Goal: Complete application form: Complete application form

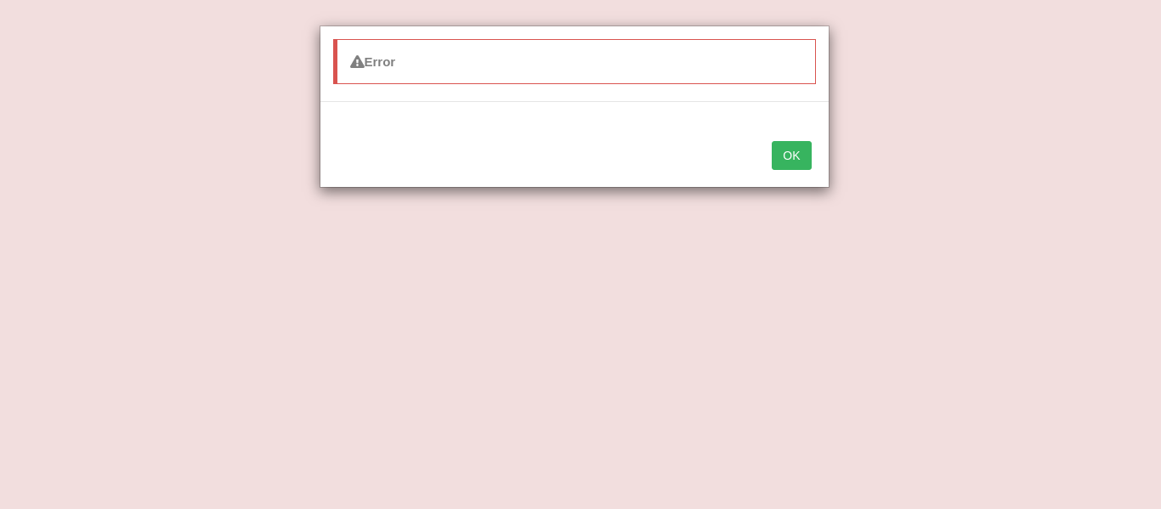
click at [785, 144] on button "OK" at bounding box center [791, 155] width 39 height 29
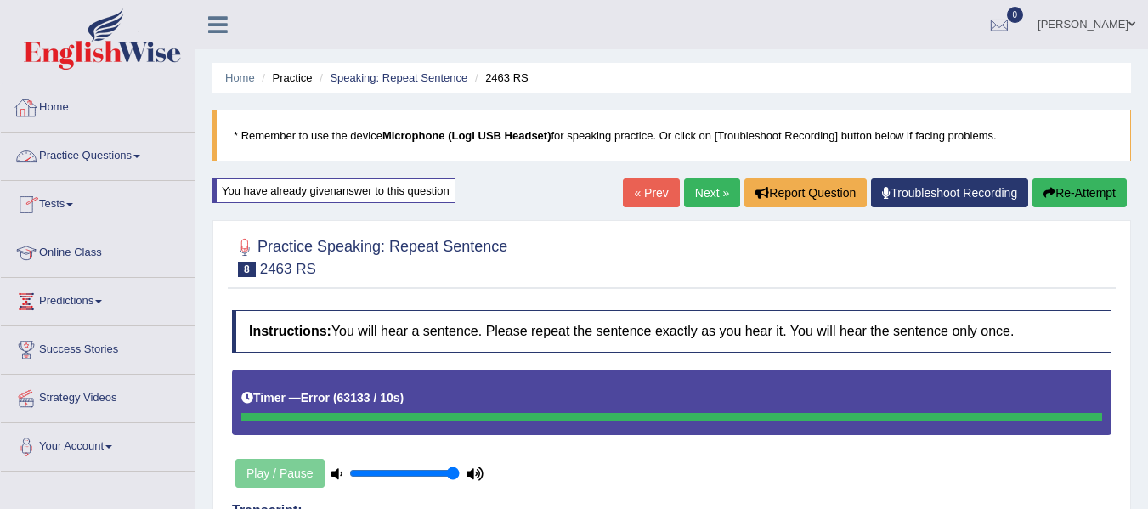
click at [82, 115] on link "Home" at bounding box center [98, 105] width 194 height 42
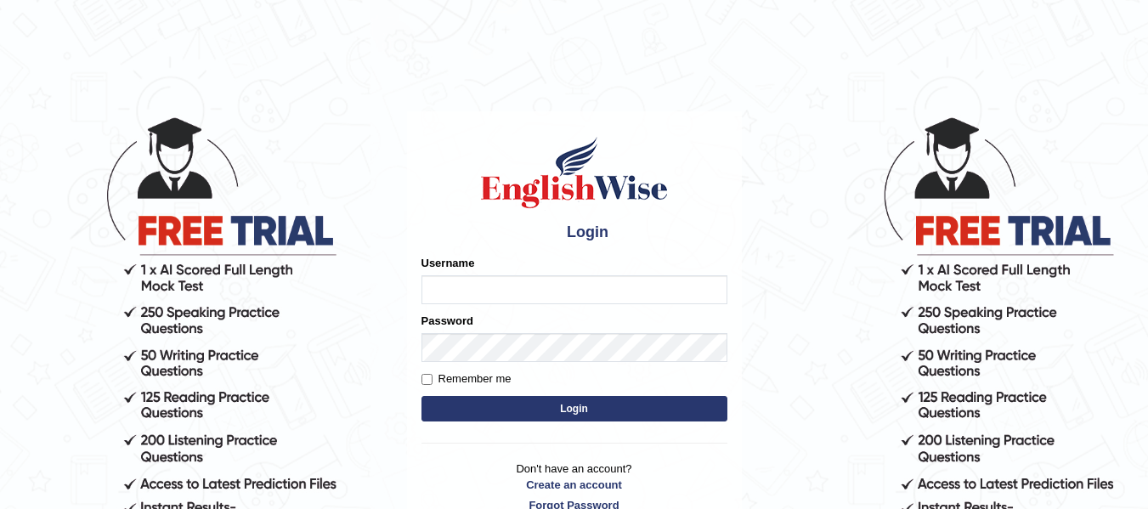
type input "jsantiago"
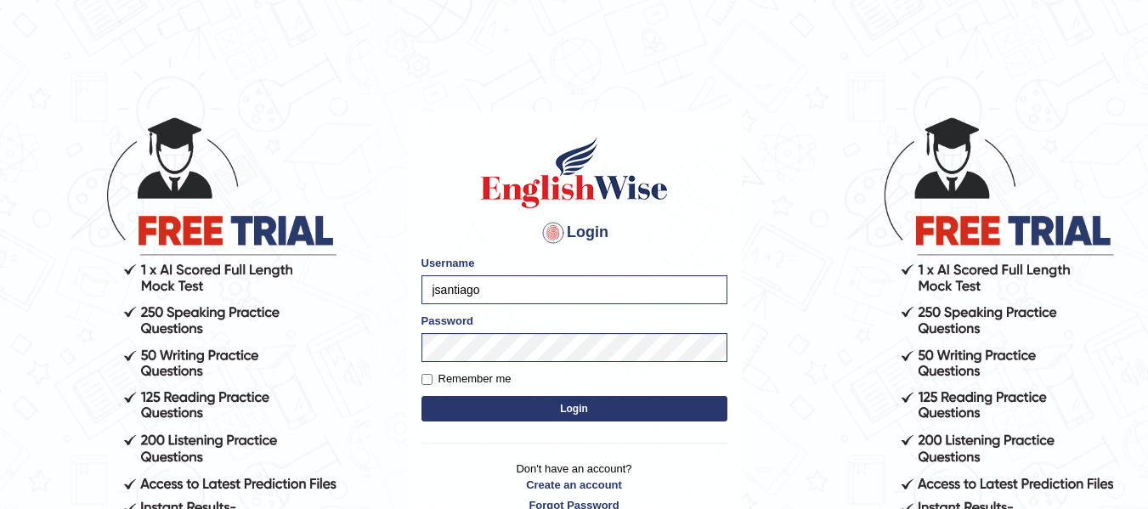
click at [501, 405] on button "Login" at bounding box center [575, 408] width 306 height 25
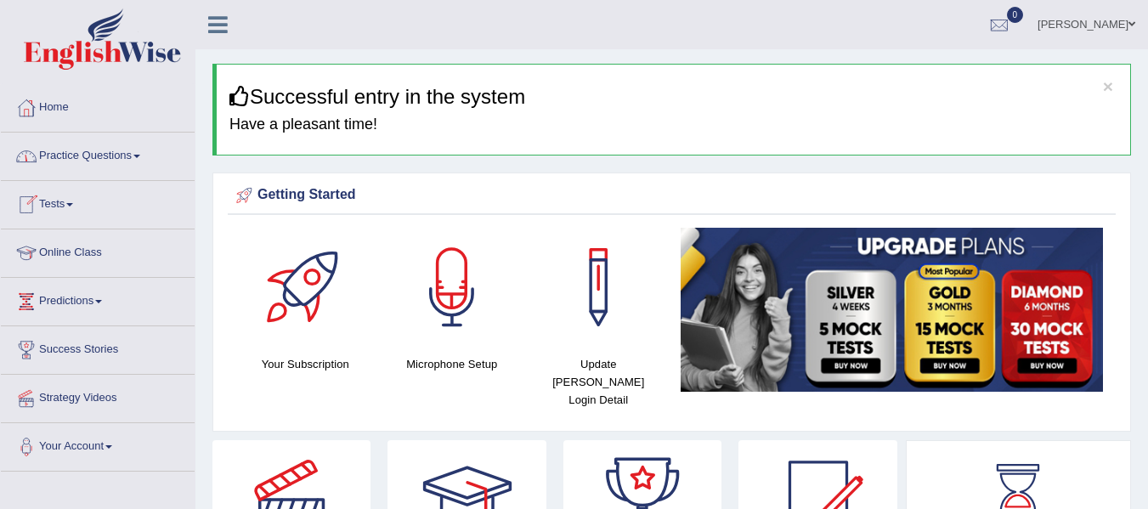
click at [89, 156] on link "Practice Questions" at bounding box center [98, 154] width 194 height 42
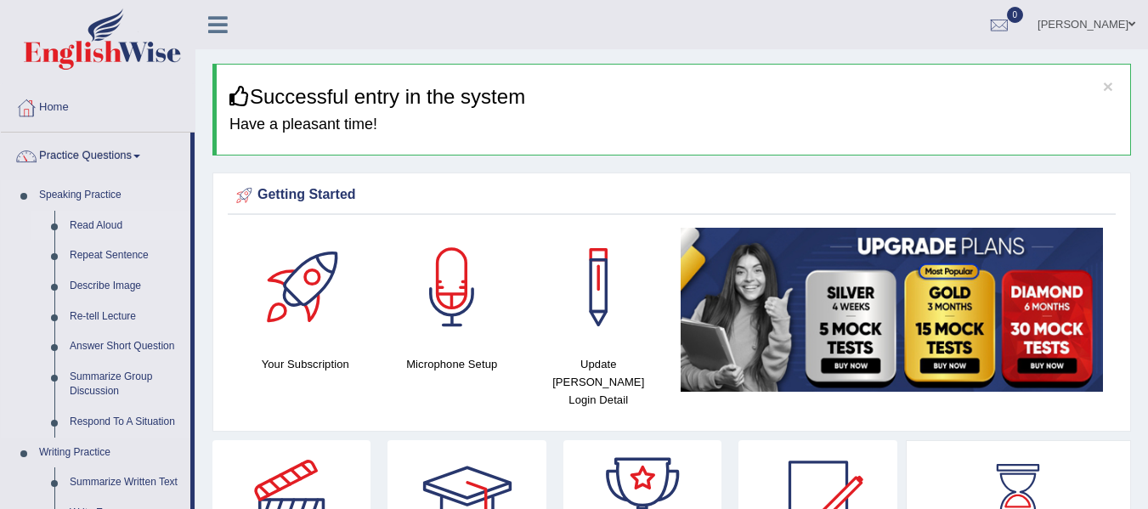
click at [106, 220] on link "Read Aloud" at bounding box center [126, 226] width 128 height 31
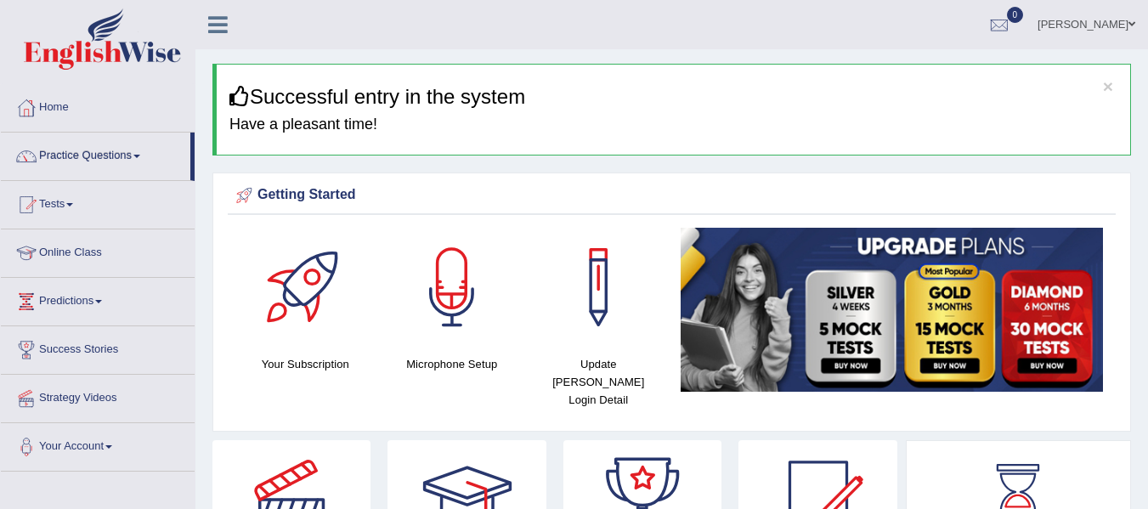
scroll to position [460, 0]
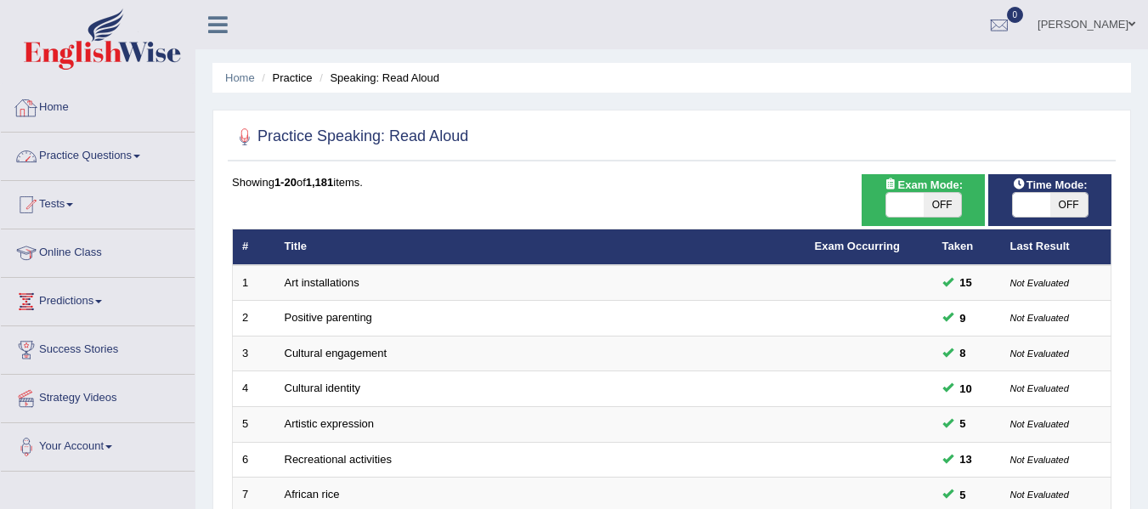
click at [71, 112] on link "Home" at bounding box center [98, 105] width 194 height 42
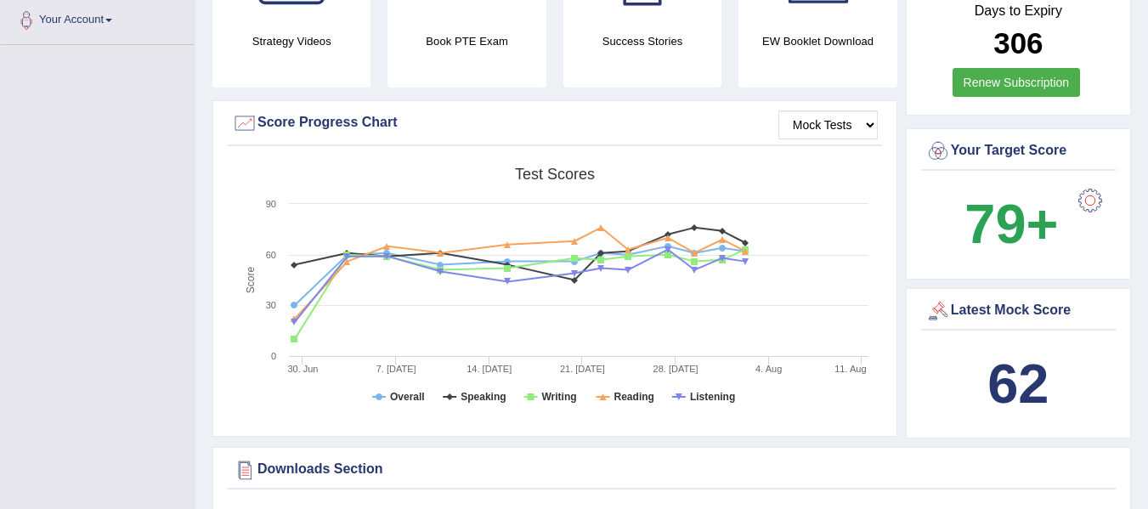
scroll to position [425, 0]
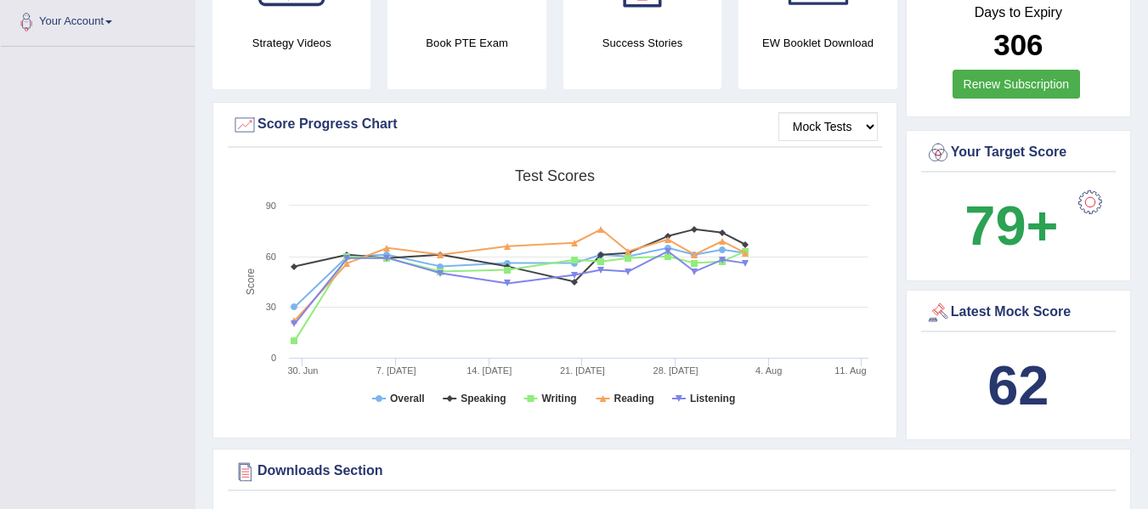
click at [1091, 185] on div at bounding box center [1090, 202] width 34 height 34
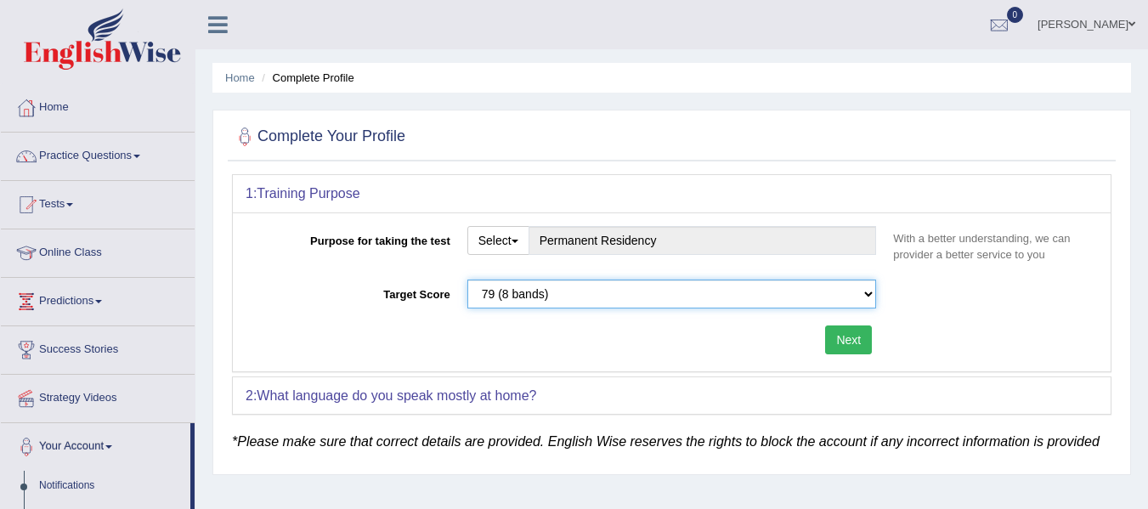
click at [525, 290] on select "Please select the correct value 50 (6 bands) 58 (6.5 bands) 65 (7 bands) 79 (8 …" at bounding box center [672, 294] width 410 height 29
select select "65"
click at [467, 280] on select "Please select the correct value 50 (6 bands) 58 (6.5 bands) 65 (7 bands) 79 (8 …" at bounding box center [672, 294] width 410 height 29
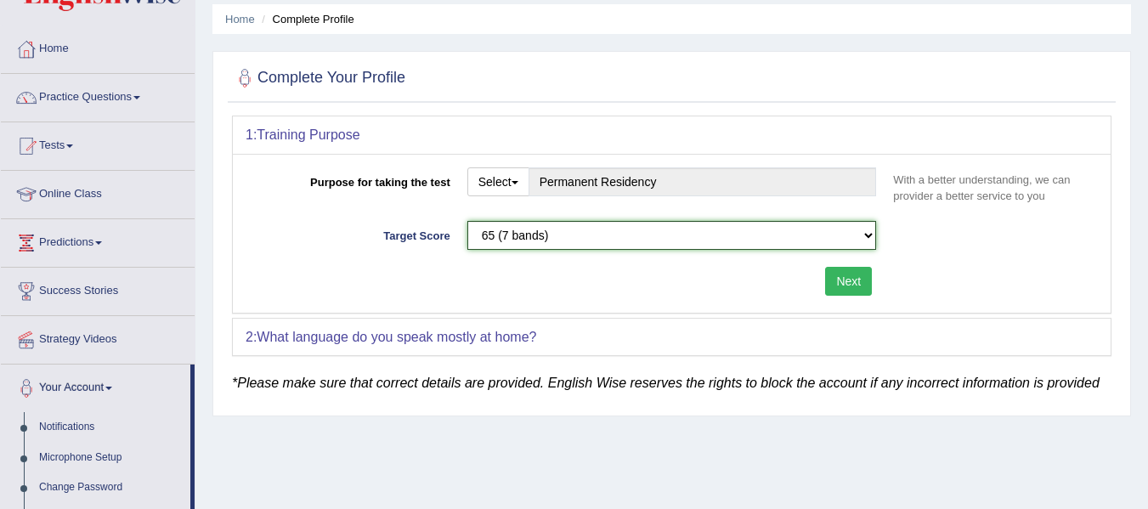
scroll to position [85, 0]
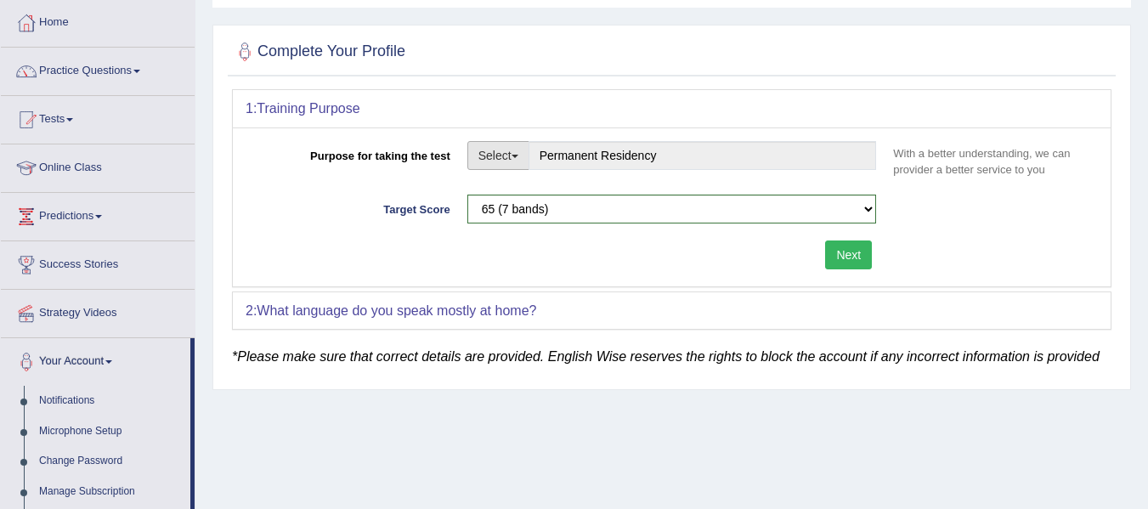
click at [527, 160] on button "Select" at bounding box center [498, 155] width 62 height 29
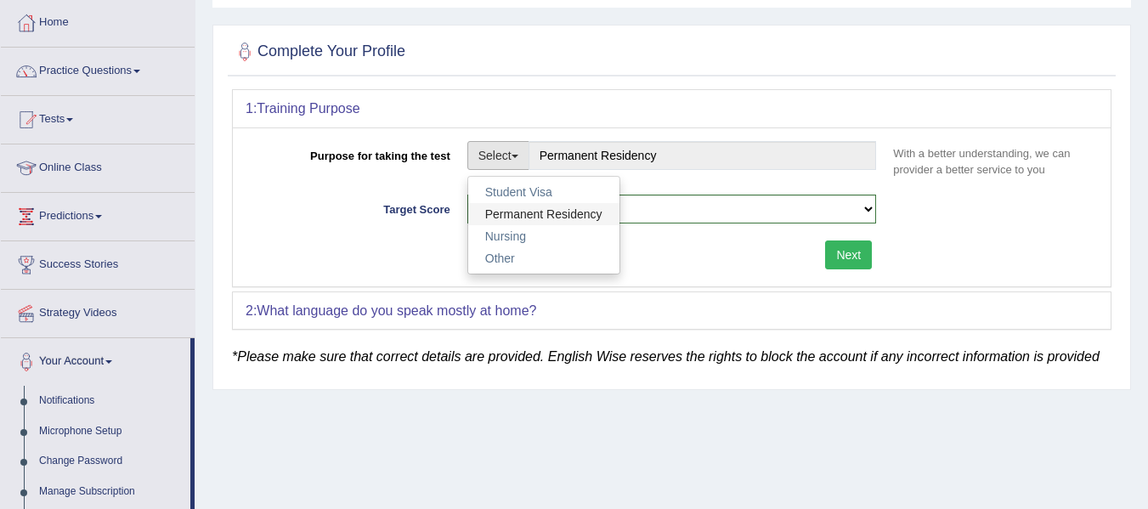
click at [557, 214] on link "Permanent Residency" at bounding box center [543, 214] width 151 height 22
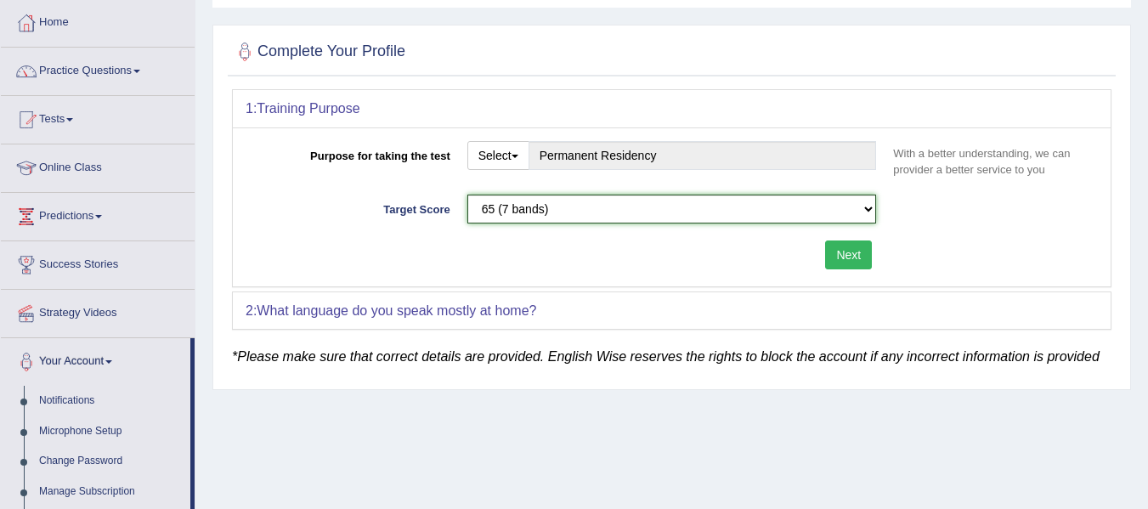
click at [671, 201] on select "Please select the correct value 50 (6 bands) 58 (6.5 bands) 65 (7 bands) 79 (8 …" at bounding box center [672, 209] width 410 height 29
click at [371, 253] on div "Next" at bounding box center [565, 256] width 639 height 33
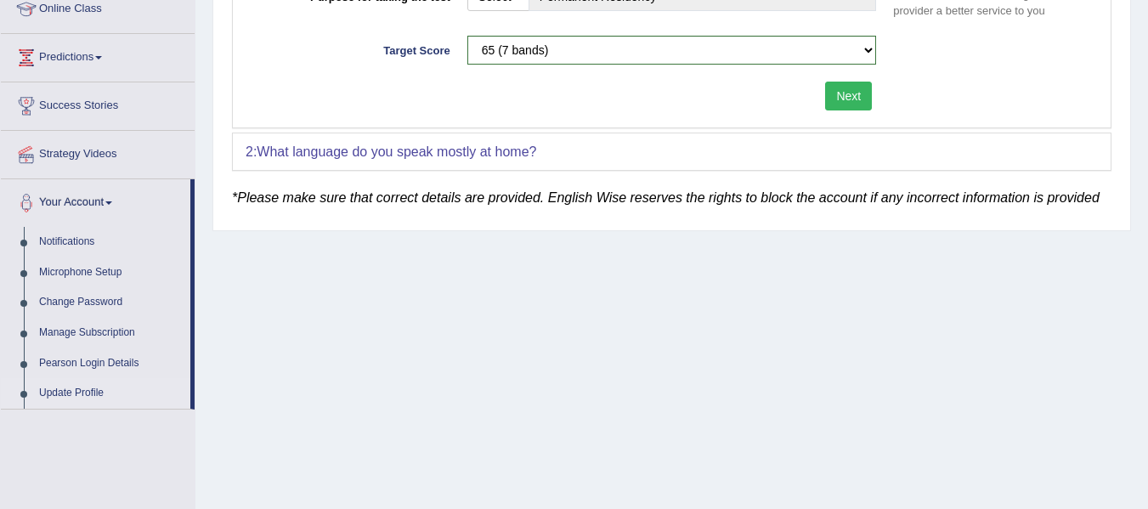
scroll to position [255, 0]
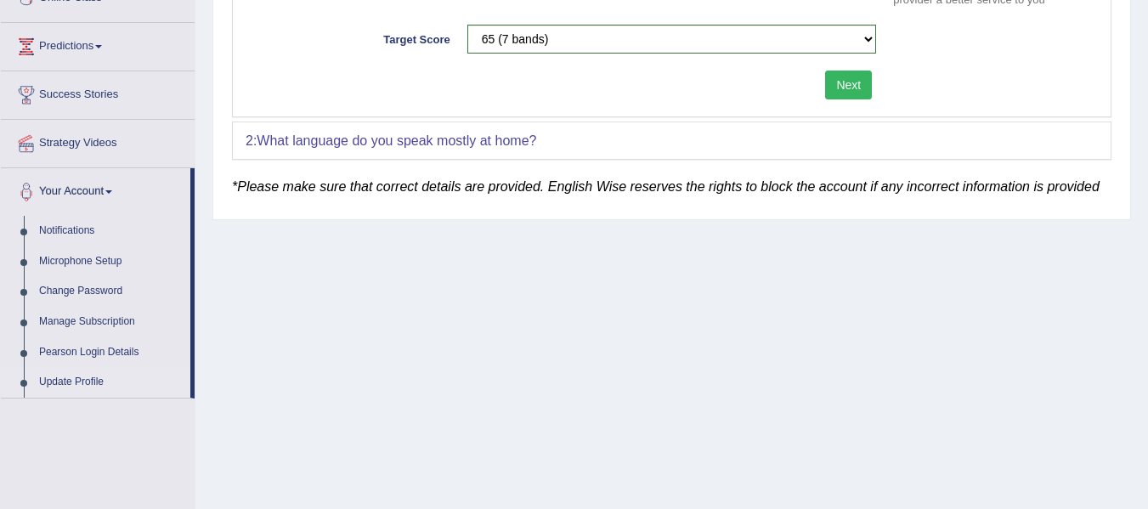
click at [837, 87] on button "Next" at bounding box center [848, 85] width 47 height 29
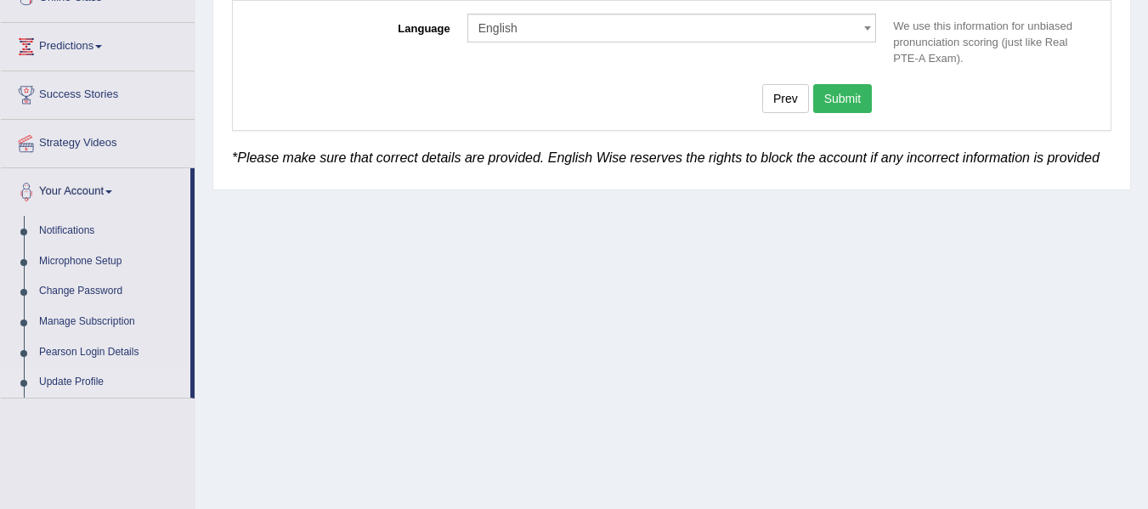
scroll to position [170, 0]
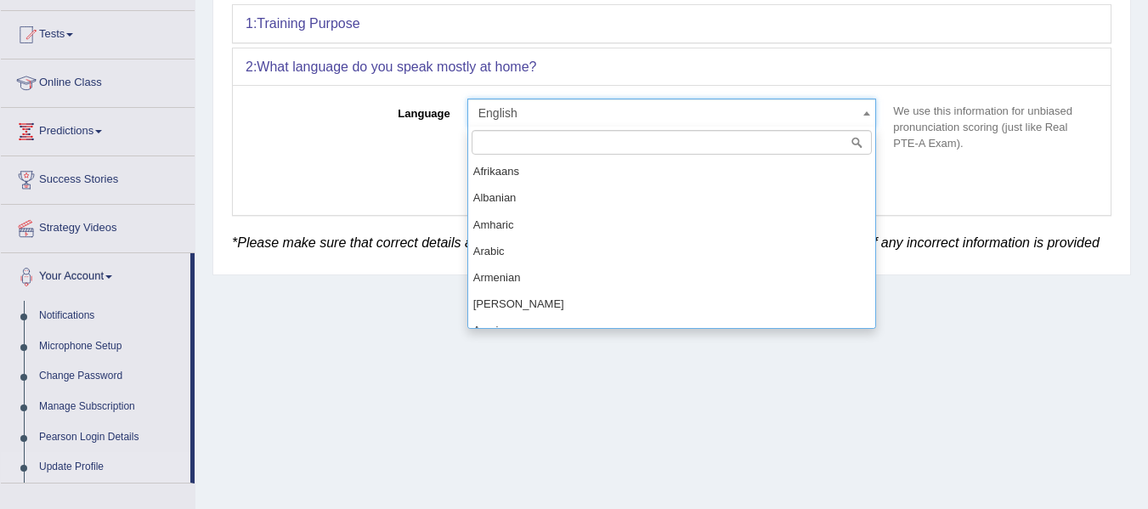
click at [823, 115] on span "English" at bounding box center [666, 113] width 377 height 17
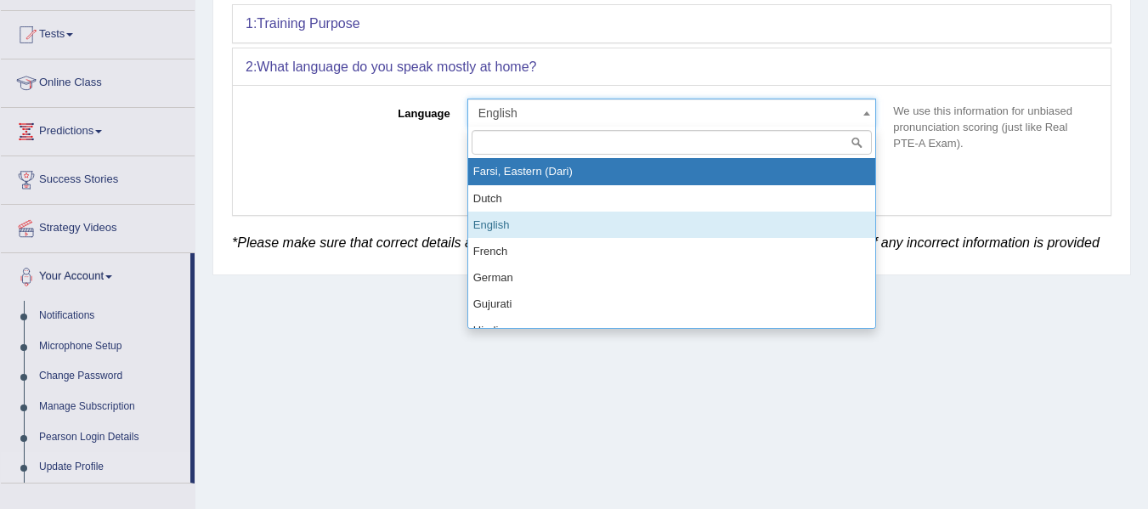
click at [378, 201] on div "Prev Submit" at bounding box center [565, 185] width 639 height 33
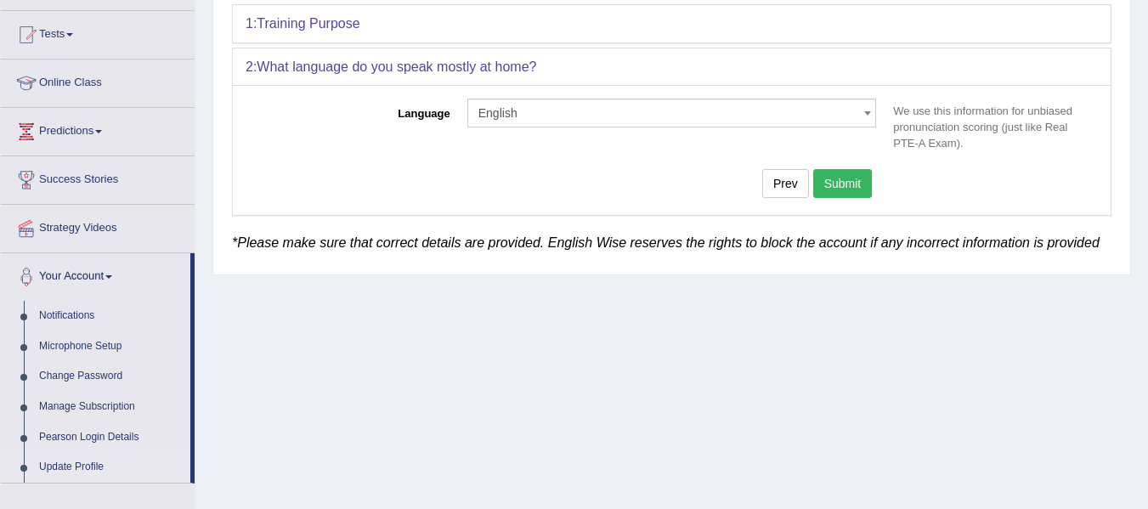
click at [836, 179] on button "Submit" at bounding box center [842, 183] width 59 height 29
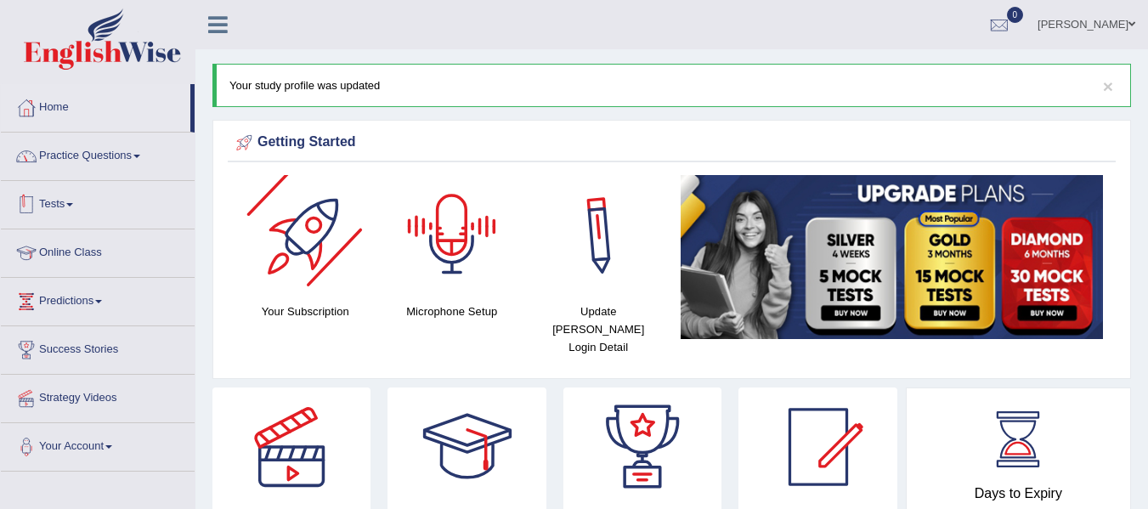
click at [104, 167] on link "Practice Questions" at bounding box center [98, 154] width 194 height 42
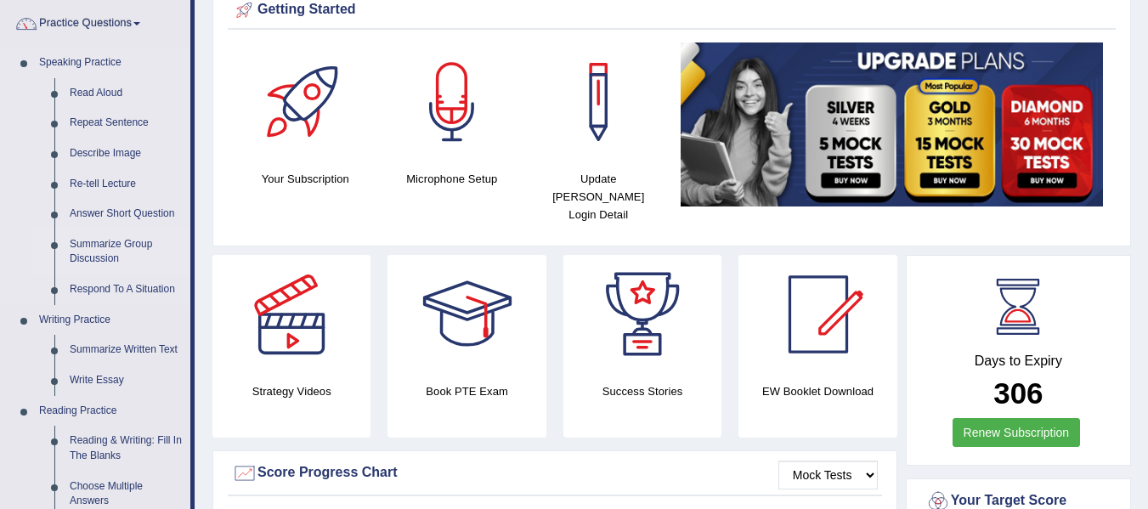
scroll to position [85, 0]
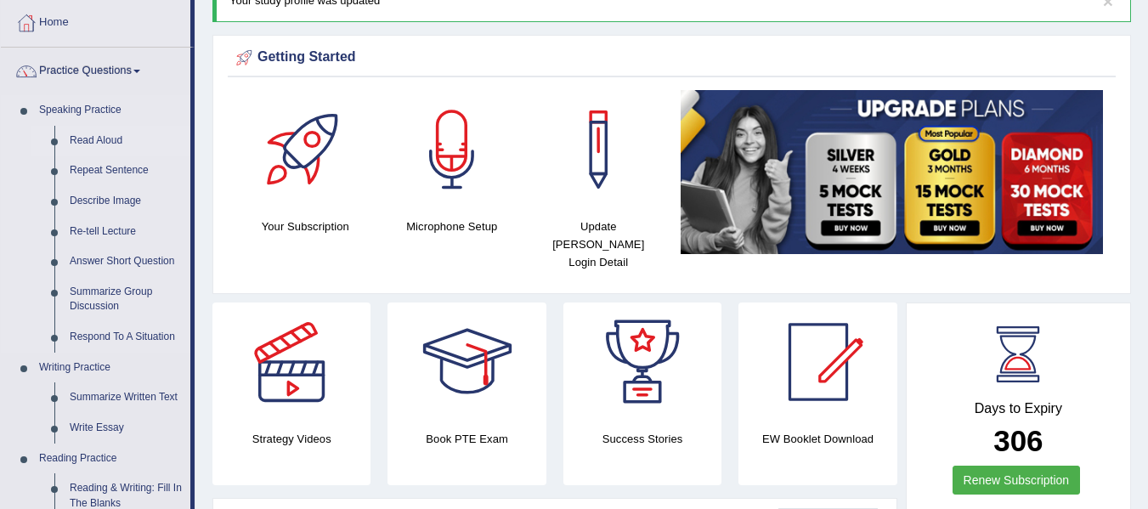
click at [123, 137] on link "Read Aloud" at bounding box center [126, 141] width 128 height 31
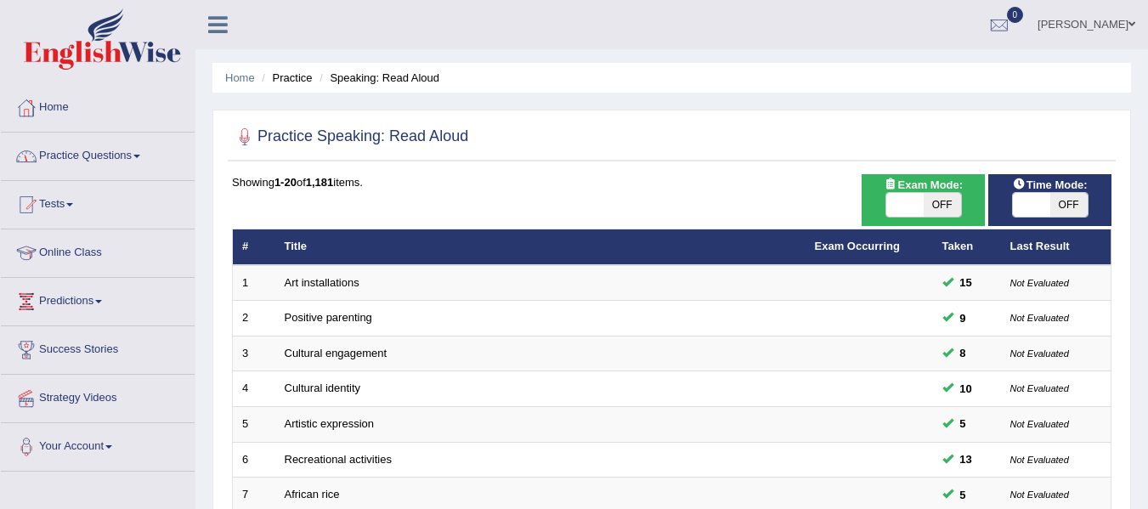
click at [76, 166] on link "Practice Questions" at bounding box center [98, 154] width 194 height 42
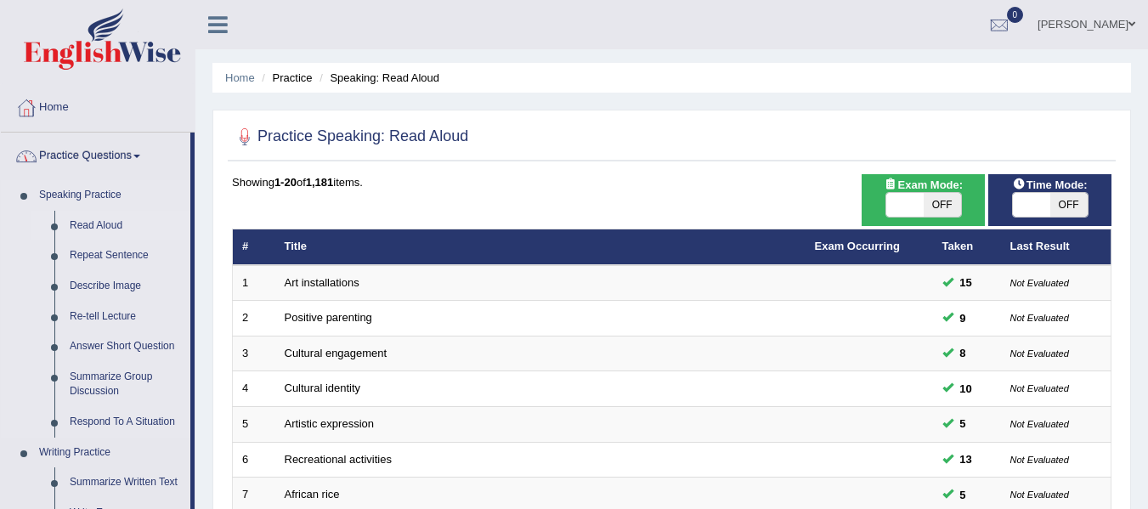
click at [103, 218] on link "Read Aloud" at bounding box center [126, 226] width 128 height 31
